Goal: Task Accomplishment & Management: Complete application form

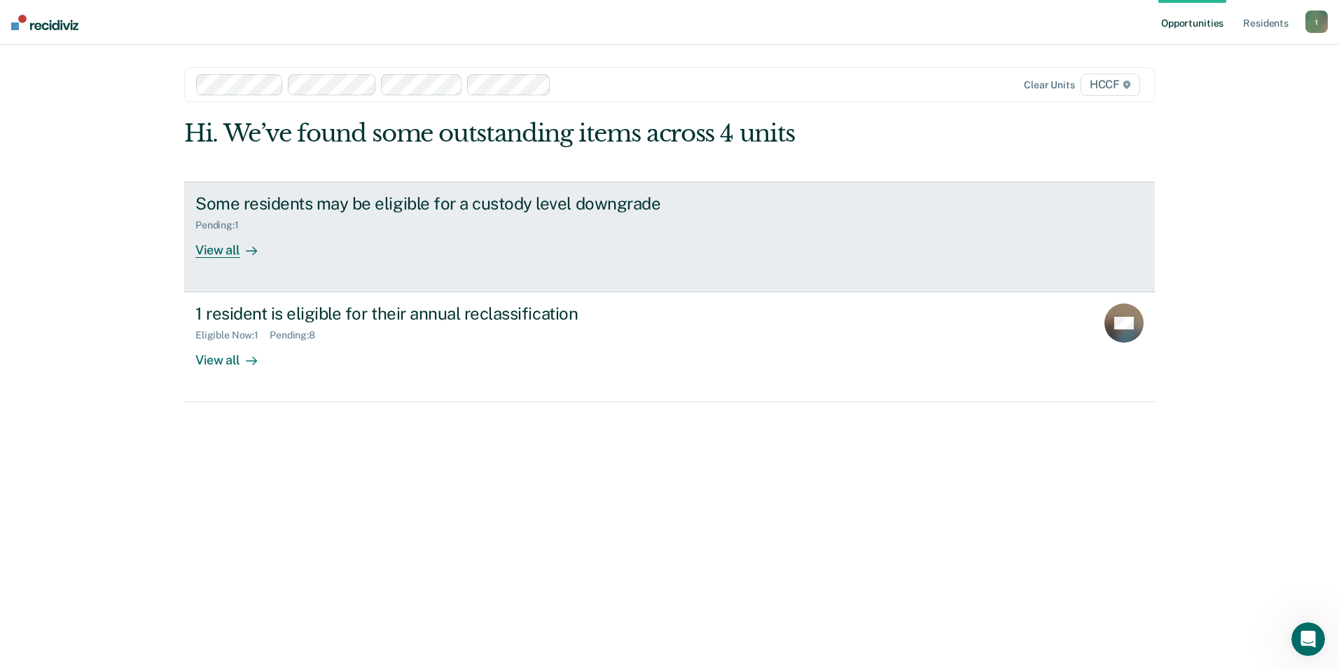
click at [228, 251] on div "View all" at bounding box center [234, 243] width 78 height 27
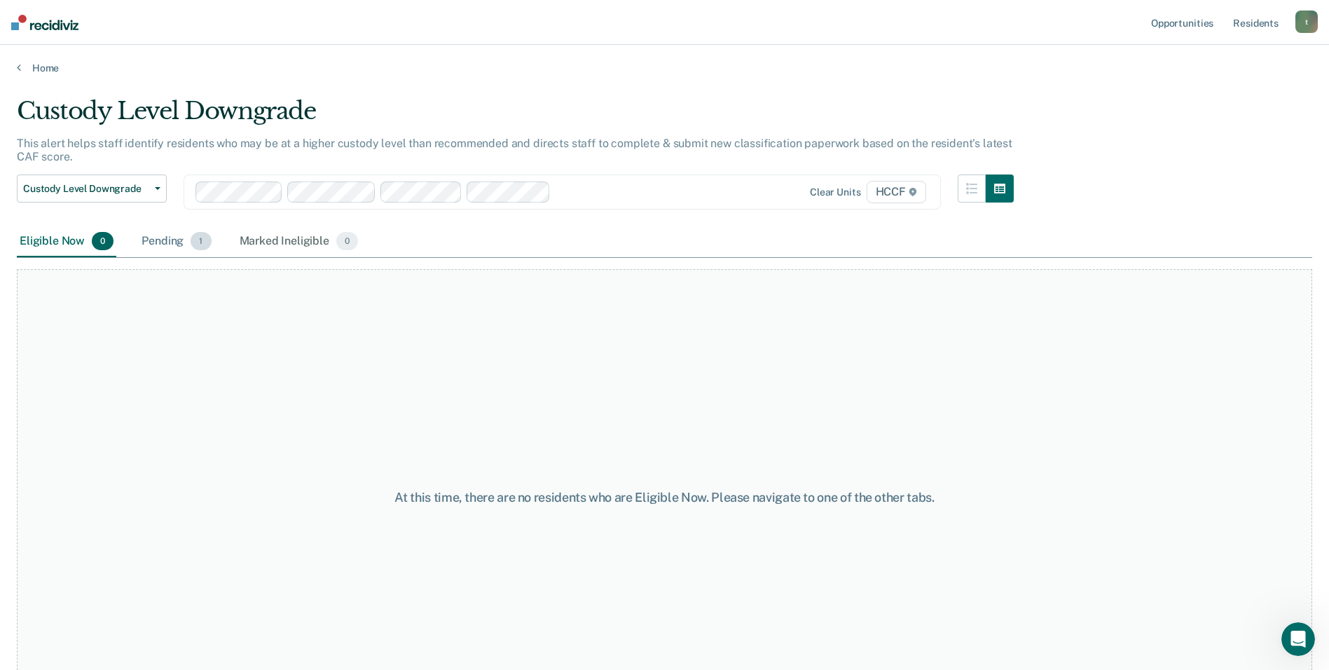
click at [179, 240] on div "Pending 1" at bounding box center [176, 241] width 75 height 31
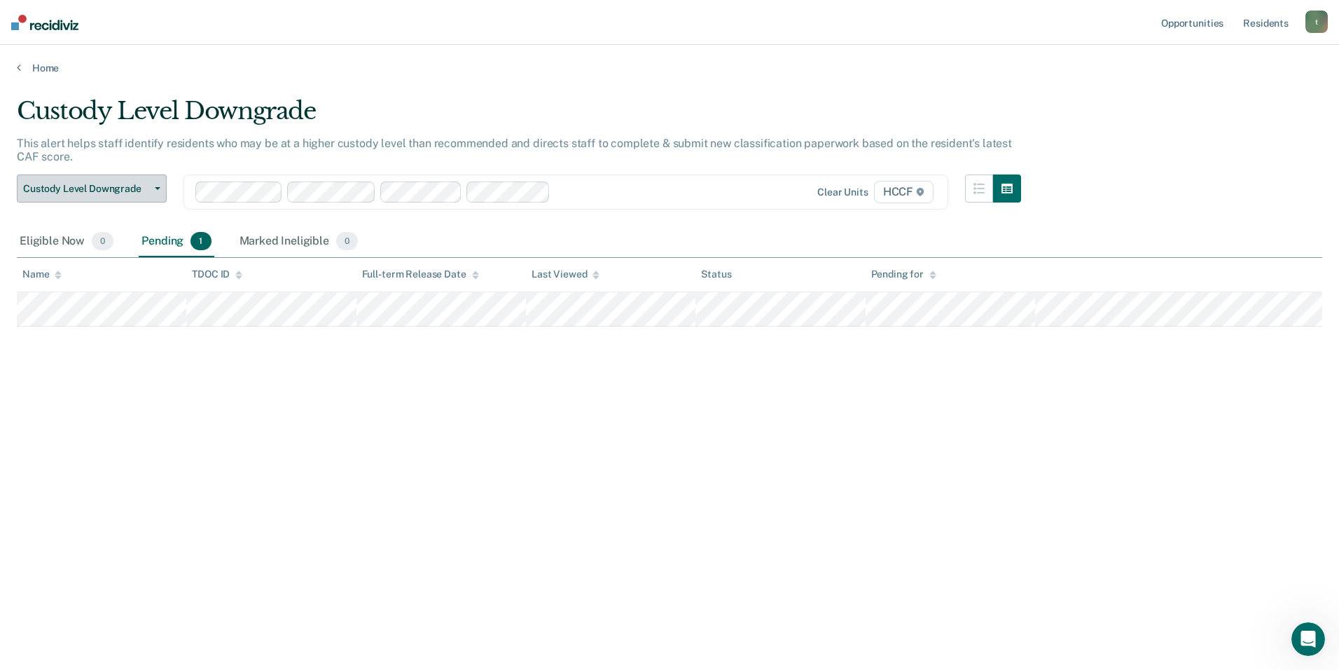
click at [158, 188] on icon "button" at bounding box center [158, 188] width 6 height 3
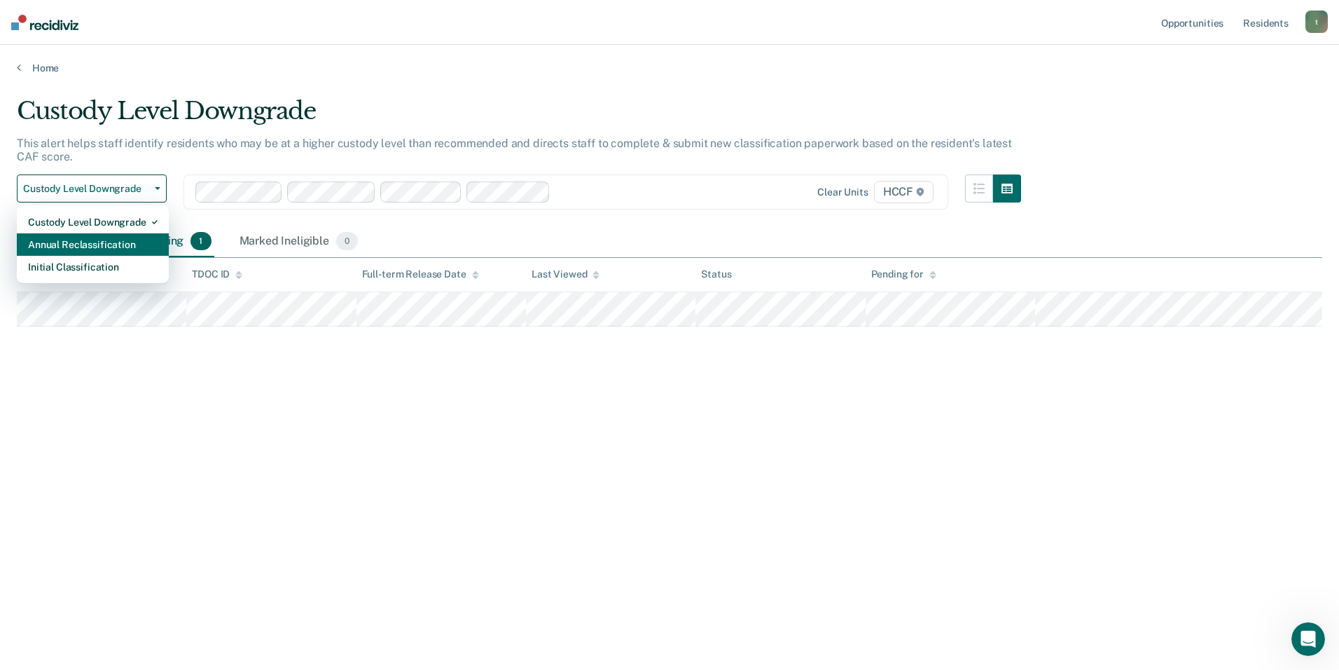
click at [110, 245] on div "Annual Reclassification" at bounding box center [93, 244] width 130 height 22
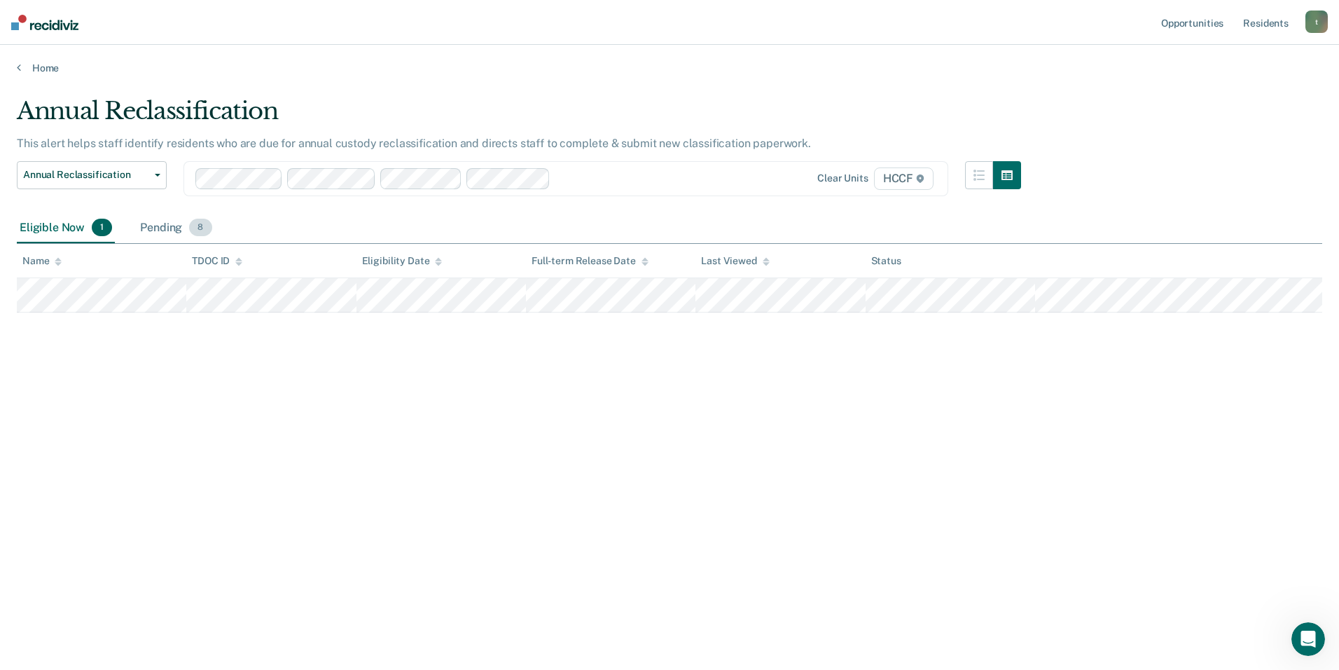
click at [160, 226] on div "Pending 8" at bounding box center [175, 228] width 77 height 31
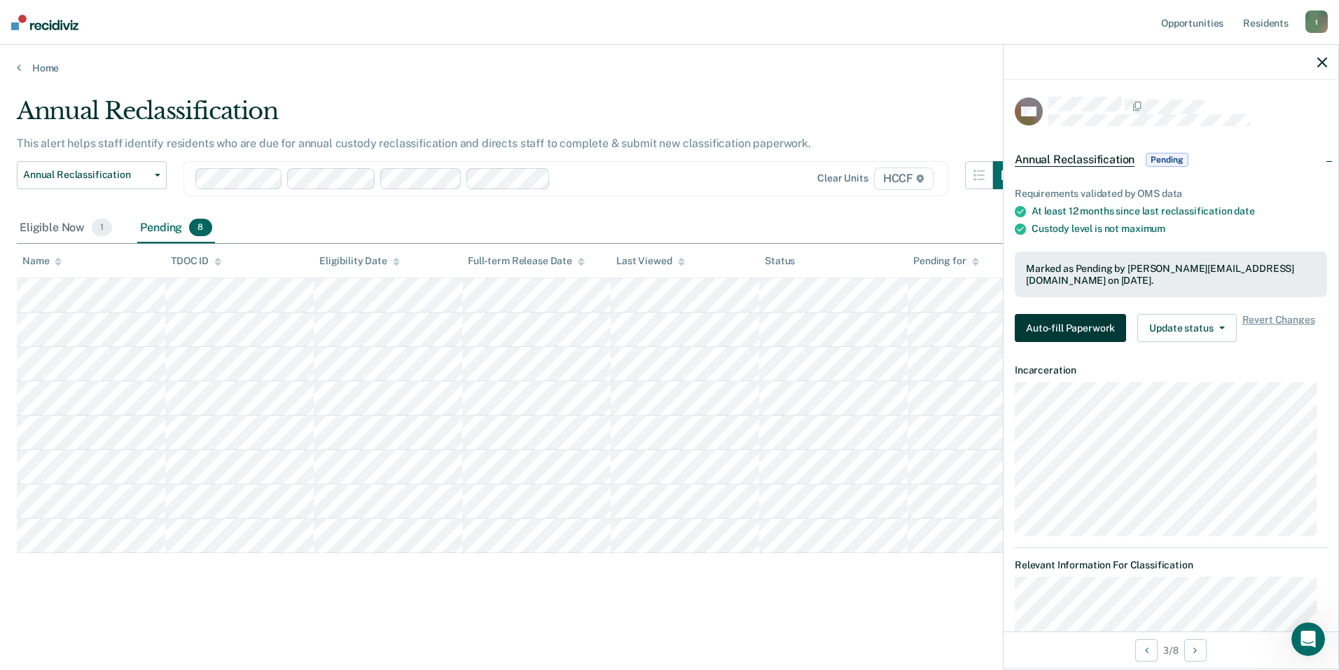
click at [1067, 324] on button "Auto-fill Paperwork" at bounding box center [1070, 328] width 111 height 28
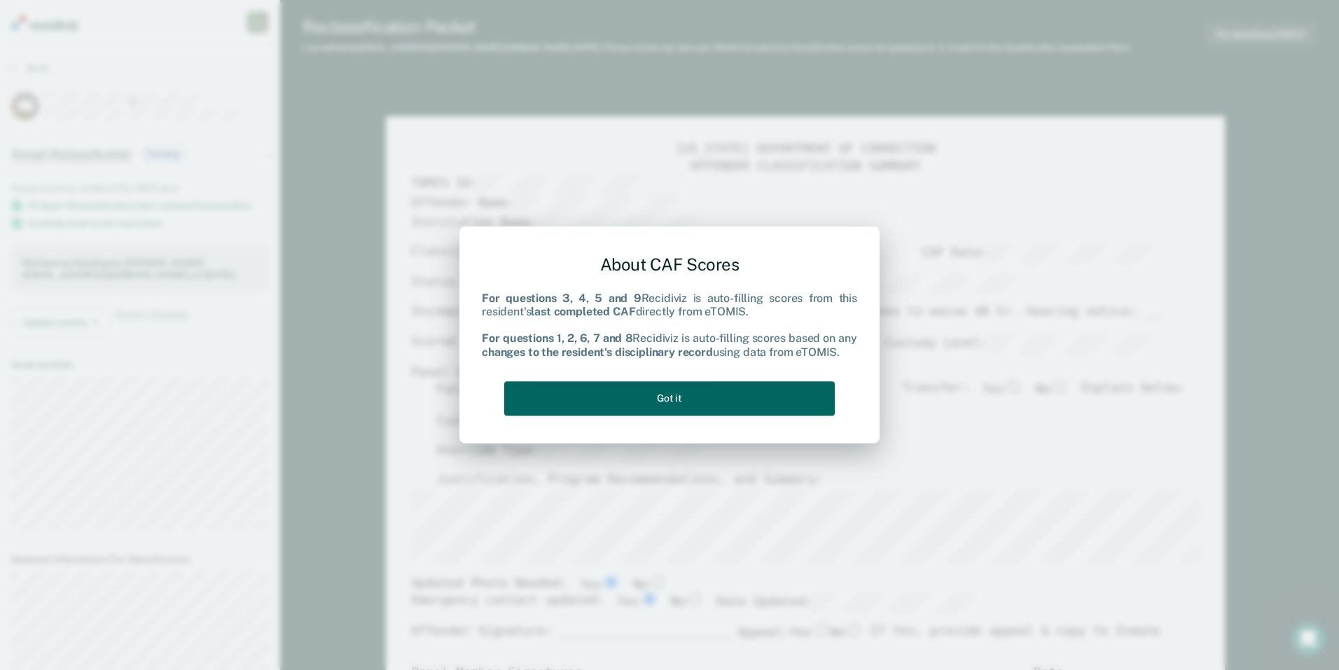
click at [707, 398] on button "Got it" at bounding box center [669, 398] width 331 height 34
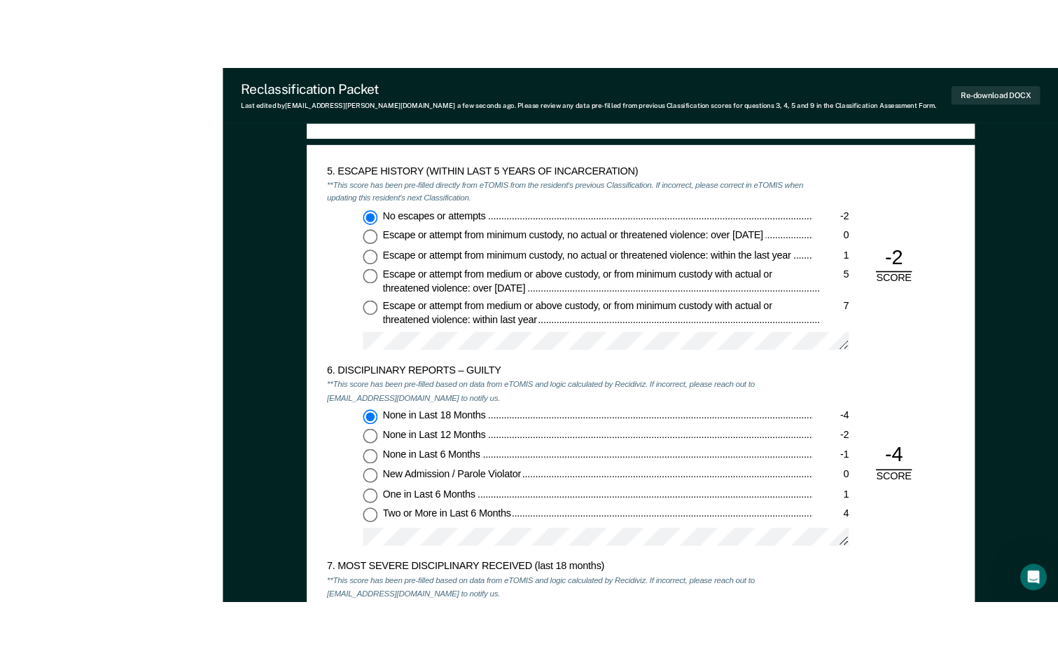
scroll to position [2451, 0]
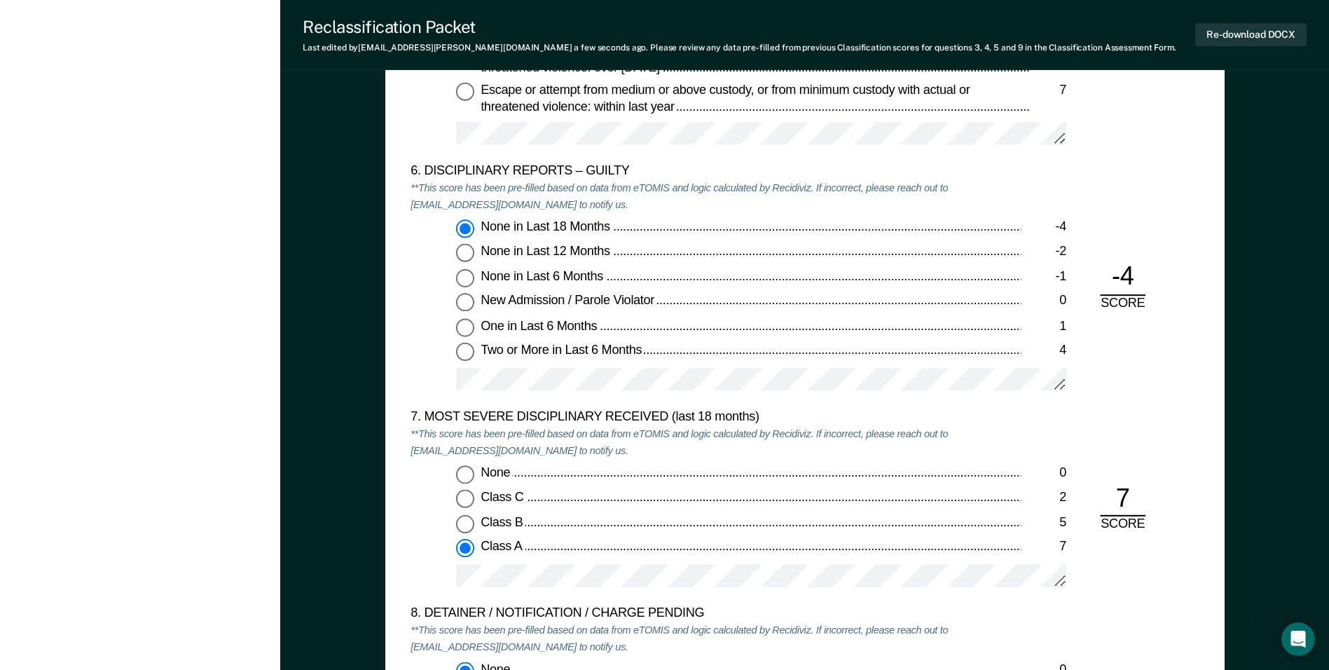
click at [1118, 499] on div "7" at bounding box center [1123, 500] width 46 height 34
click at [1221, 35] on button "Re-download DOCX" at bounding box center [1250, 34] width 111 height 23
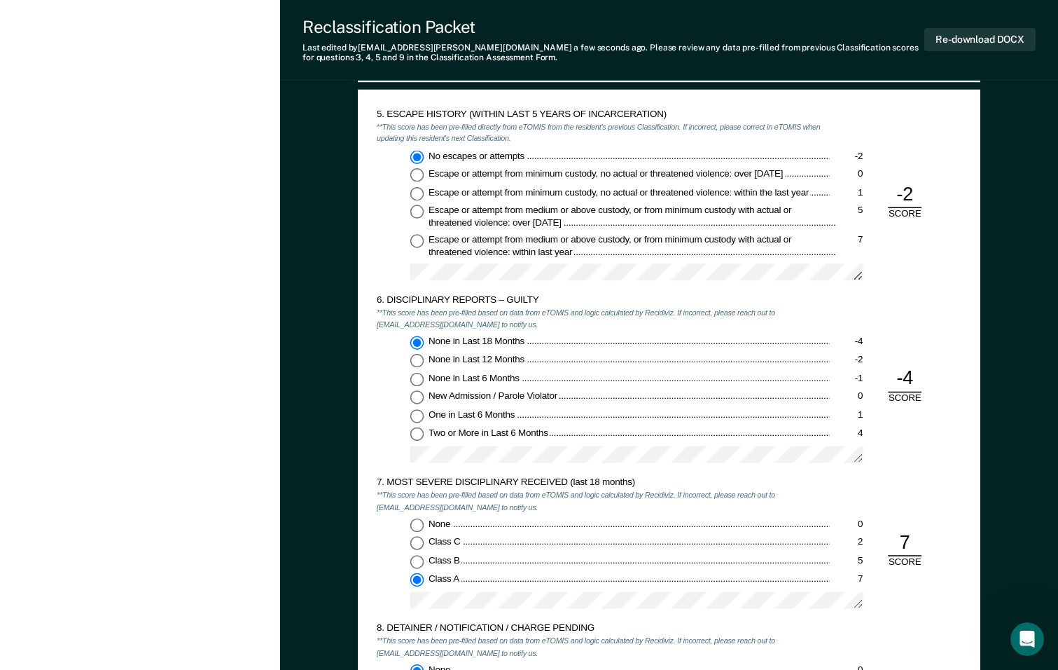
scroll to position [1751, 0]
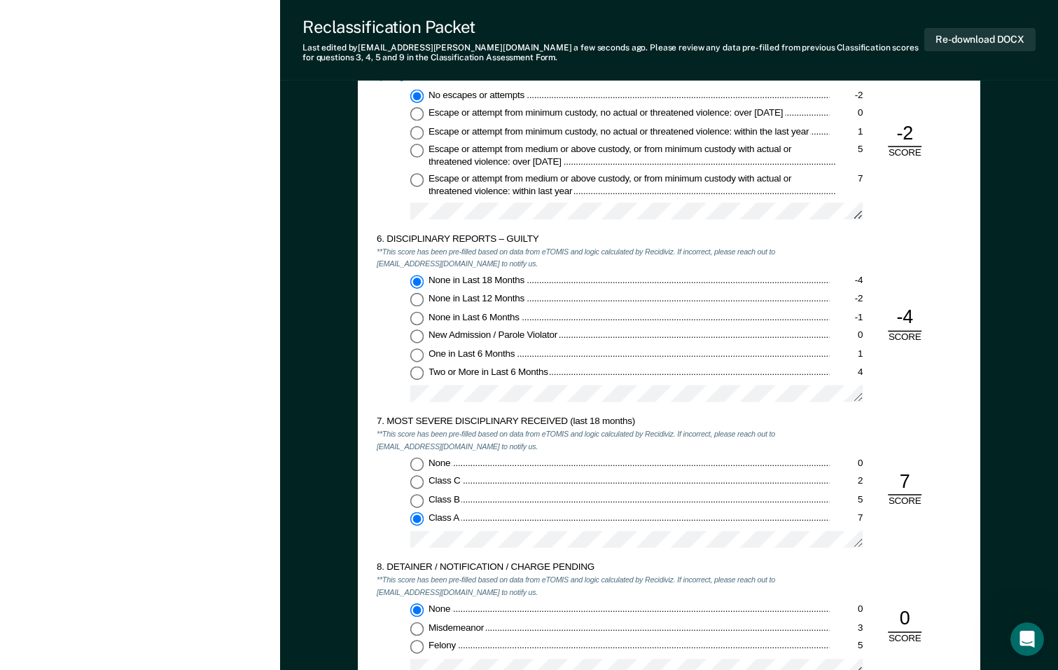
click at [903, 476] on div "7" at bounding box center [905, 482] width 34 height 26
click at [899, 480] on div "7" at bounding box center [905, 482] width 34 height 26
click at [901, 480] on div "7" at bounding box center [905, 482] width 34 height 26
click at [417, 461] on input "None 0" at bounding box center [416, 463] width 13 height 13
type textarea "x"
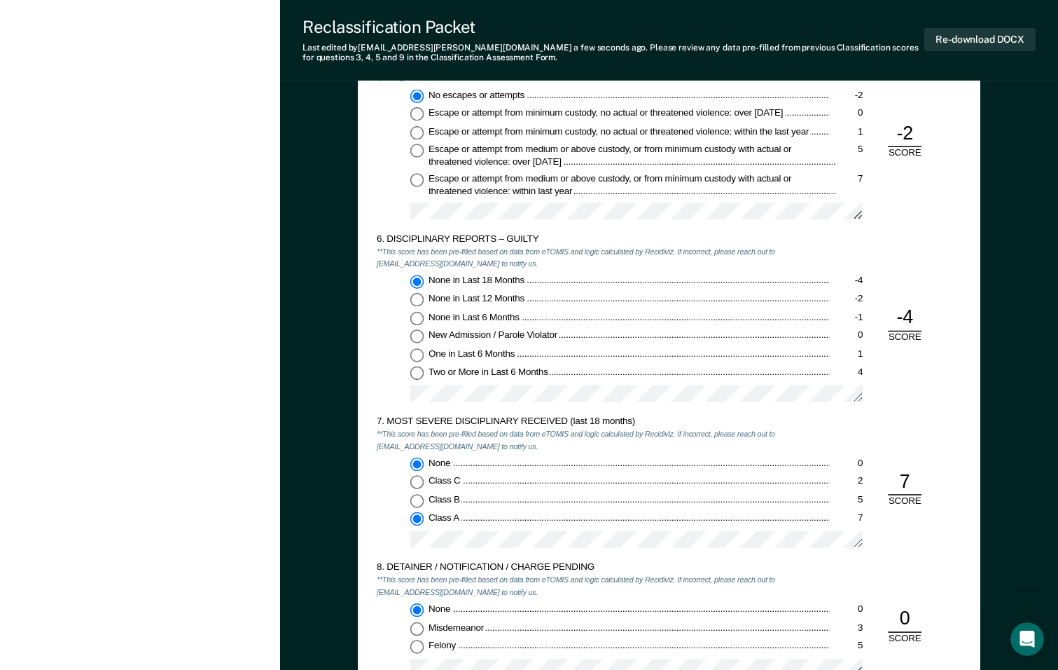
radio input "true"
radio input "false"
type textarea "x"
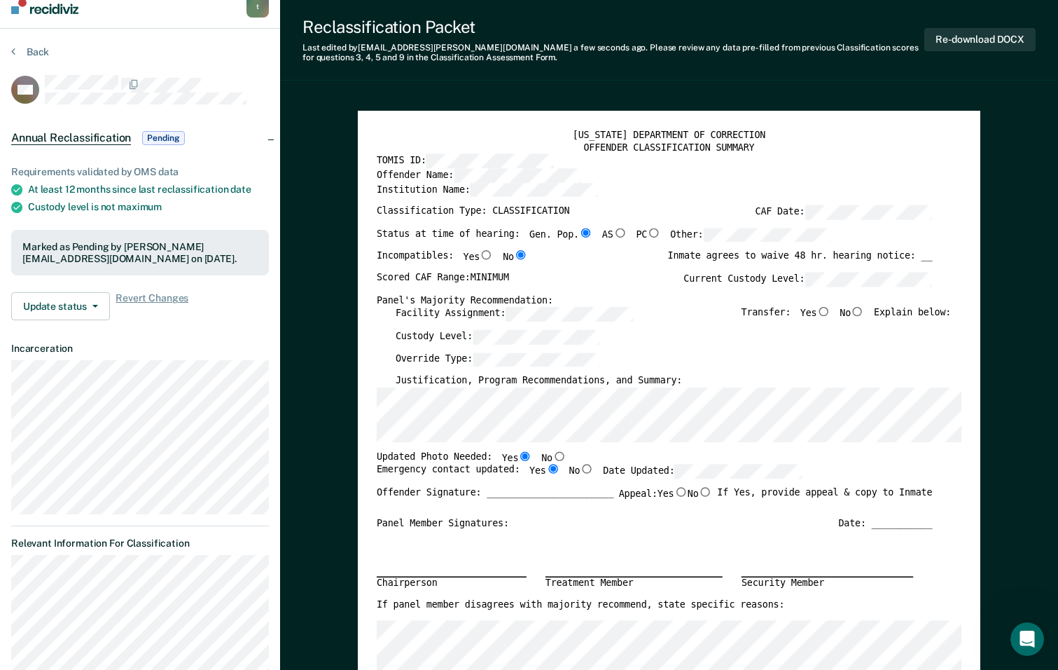
scroll to position [0, 0]
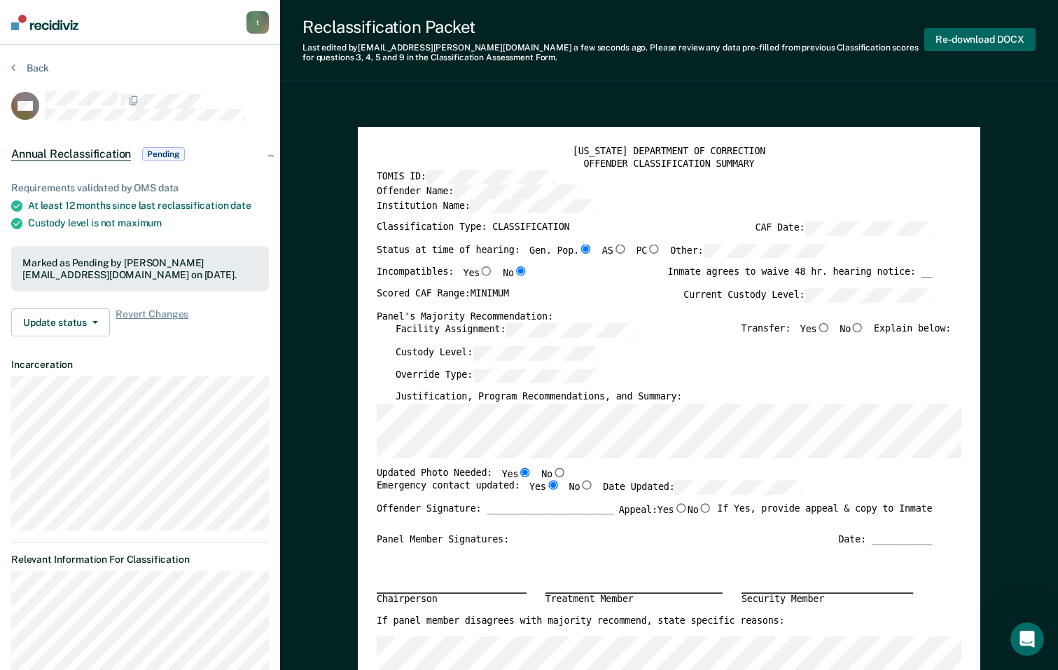
click at [966, 39] on button "Re-download DOCX" at bounding box center [979, 39] width 111 height 23
